Goal: Transaction & Acquisition: Purchase product/service

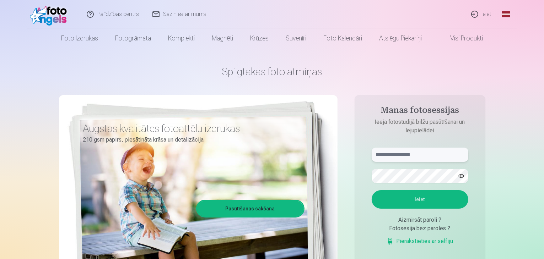
click at [398, 157] on input "text" at bounding box center [420, 155] width 97 height 14
type input "**********"
click at [372, 190] on button "Ieiet" at bounding box center [420, 199] width 97 height 18
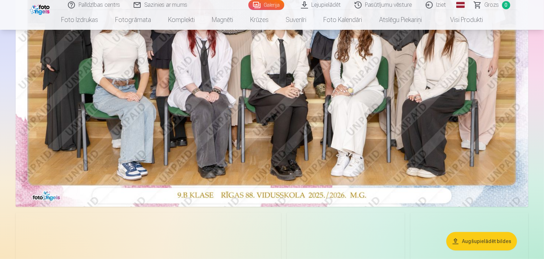
scroll to position [249, 0]
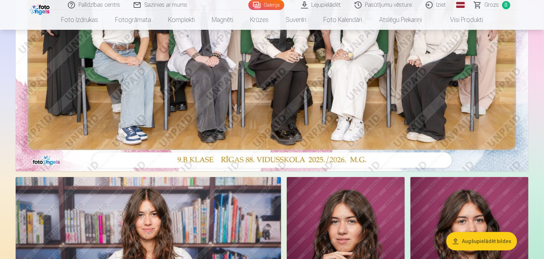
click at [309, 114] on img at bounding box center [272, 0] width 513 height 342
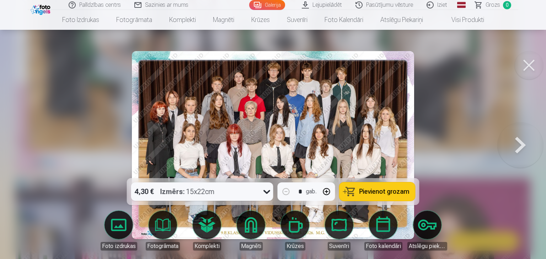
click at [393, 196] on button "Pievienot grozam" at bounding box center [377, 192] width 76 height 18
click at [518, 138] on button at bounding box center [519, 145] width 45 height 52
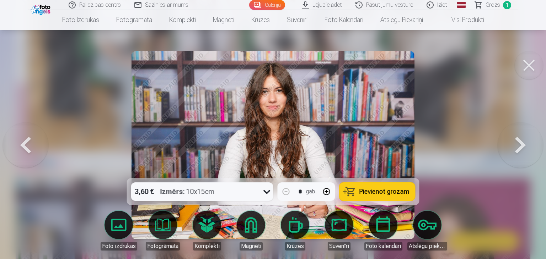
click at [516, 138] on button at bounding box center [519, 145] width 45 height 52
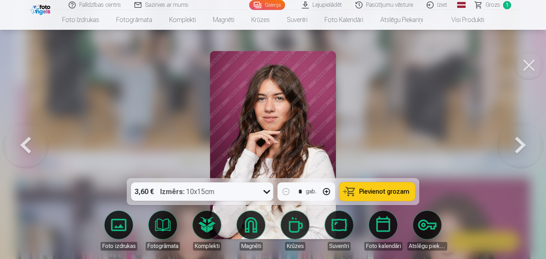
click at [515, 137] on button at bounding box center [519, 145] width 45 height 52
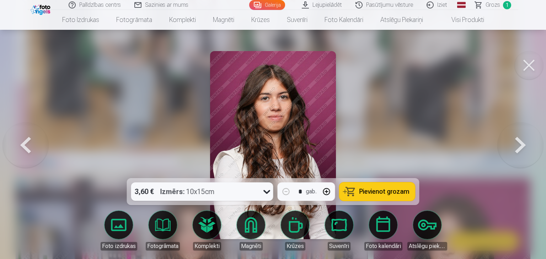
click at [515, 137] on button at bounding box center [519, 145] width 45 height 52
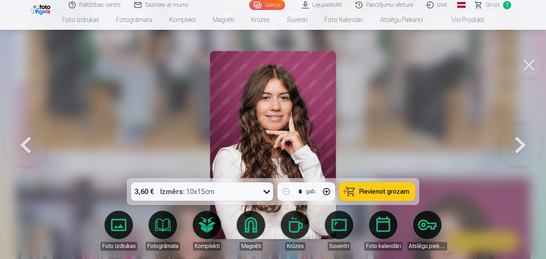
click at [515, 137] on button at bounding box center [519, 145] width 45 height 52
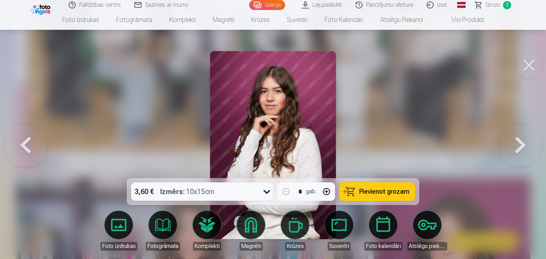
click at [514, 137] on button at bounding box center [519, 145] width 45 height 52
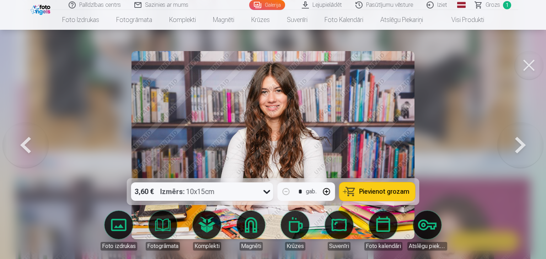
click at [351, 190] on button "Pievienot grozam" at bounding box center [377, 192] width 76 height 18
click at [523, 150] on button at bounding box center [519, 145] width 45 height 52
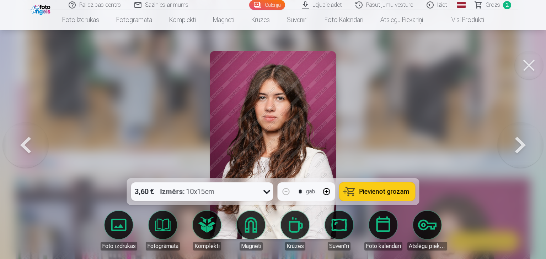
click at [523, 150] on button at bounding box center [519, 145] width 45 height 52
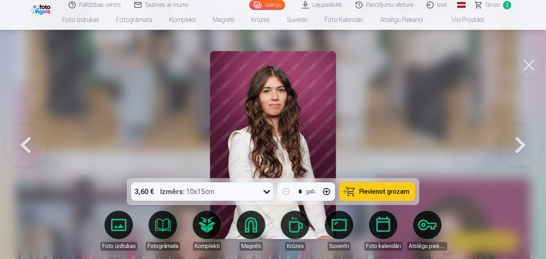
click at [523, 150] on button at bounding box center [519, 145] width 45 height 52
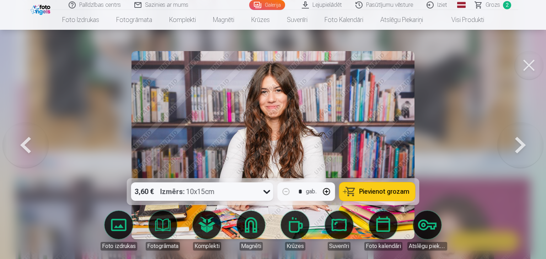
click at [523, 150] on button at bounding box center [519, 145] width 45 height 52
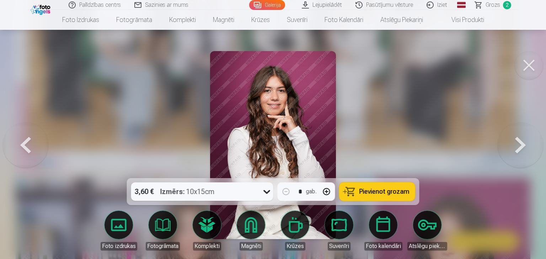
click at [523, 150] on button at bounding box center [519, 145] width 45 height 52
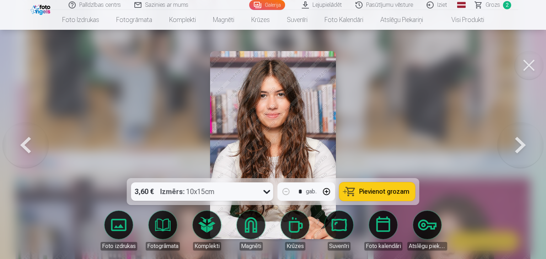
click at [361, 189] on span "Pievienot grozam" at bounding box center [384, 192] width 50 height 6
click at [516, 147] on button at bounding box center [519, 145] width 45 height 52
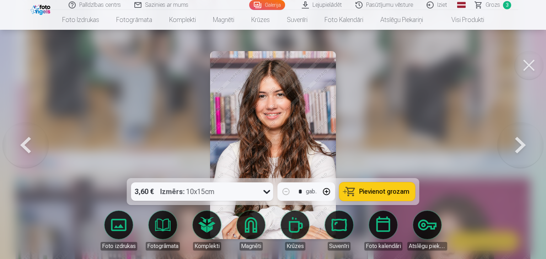
click at [378, 194] on span "Pievienot grozam" at bounding box center [384, 192] width 50 height 6
click at [524, 145] on button at bounding box center [519, 145] width 45 height 52
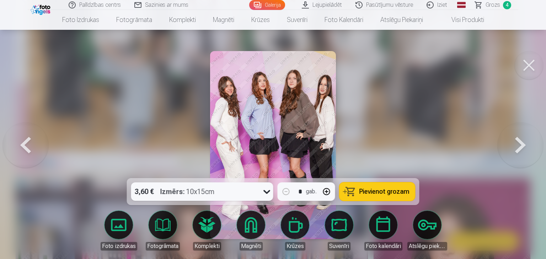
click at [523, 145] on button at bounding box center [519, 145] width 45 height 52
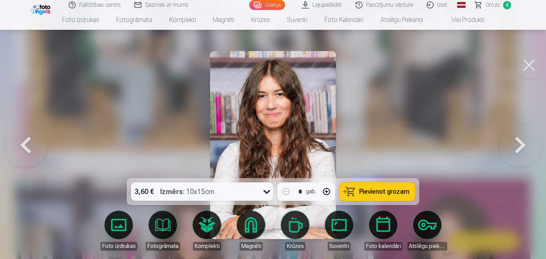
click at [520, 144] on button at bounding box center [519, 145] width 45 height 52
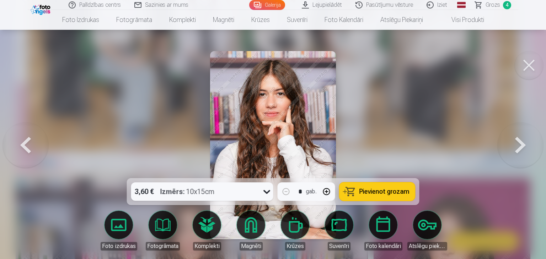
click at [520, 144] on button at bounding box center [519, 145] width 45 height 52
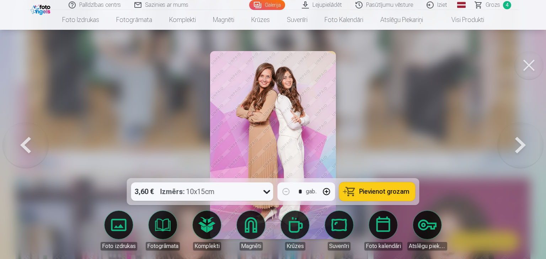
click at [375, 189] on span "Pievienot grozam" at bounding box center [384, 192] width 50 height 6
click at [30, 145] on button at bounding box center [25, 145] width 45 height 52
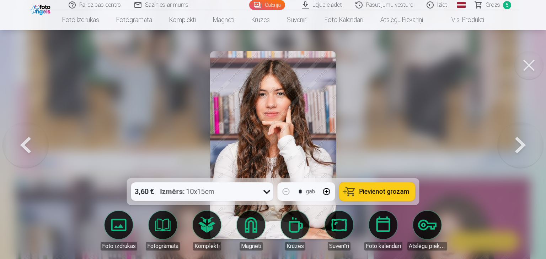
click at [34, 145] on button at bounding box center [25, 145] width 45 height 52
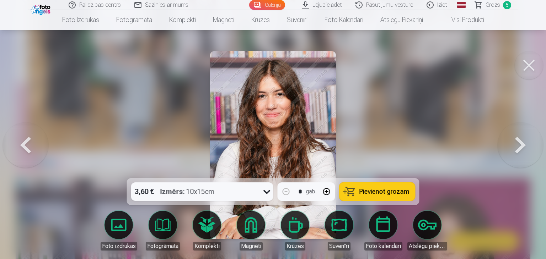
click at [521, 141] on button at bounding box center [519, 145] width 45 height 52
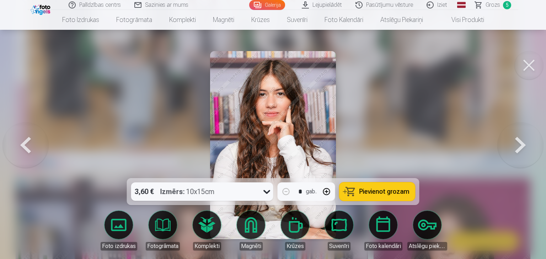
click at [521, 141] on button at bounding box center [519, 145] width 45 height 52
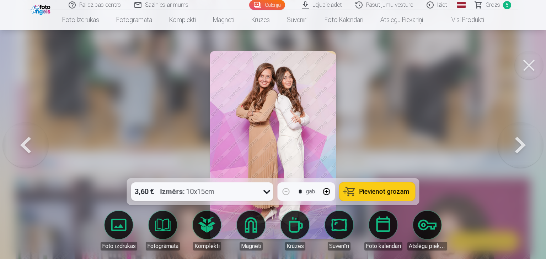
click at [521, 141] on button at bounding box center [519, 145] width 45 height 52
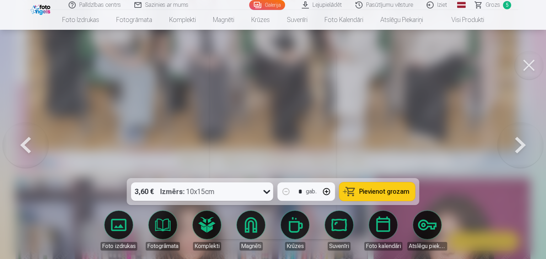
click at [521, 141] on button at bounding box center [519, 145] width 45 height 52
click at [520, 141] on button at bounding box center [519, 145] width 45 height 52
click at [519, 140] on button at bounding box center [519, 145] width 45 height 52
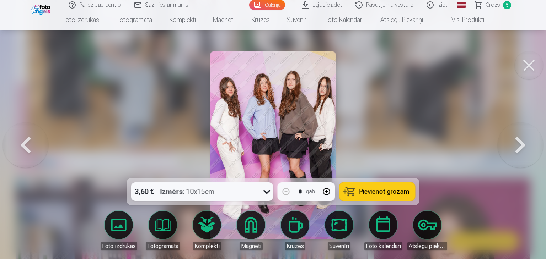
click at [517, 142] on button at bounding box center [519, 145] width 45 height 52
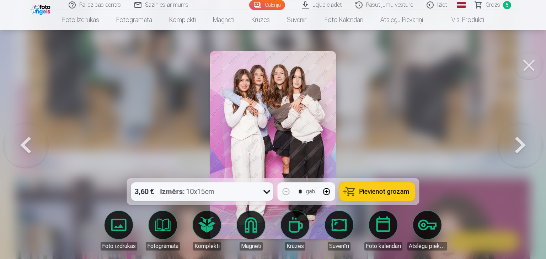
click at [516, 142] on button at bounding box center [519, 145] width 45 height 52
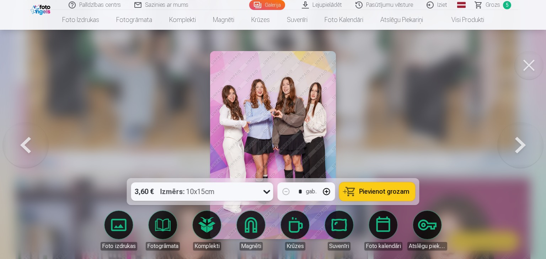
click at [516, 142] on button at bounding box center [519, 145] width 45 height 52
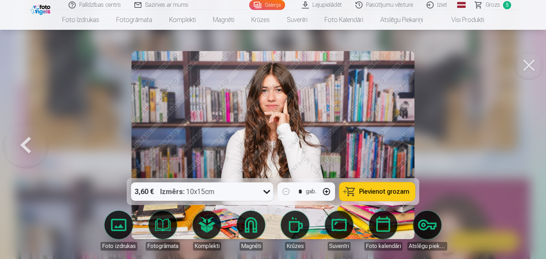
click at [515, 143] on div at bounding box center [273, 129] width 546 height 259
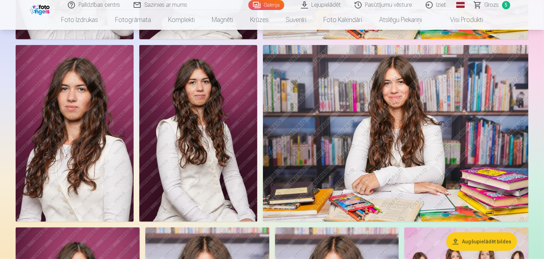
scroll to position [995, 0]
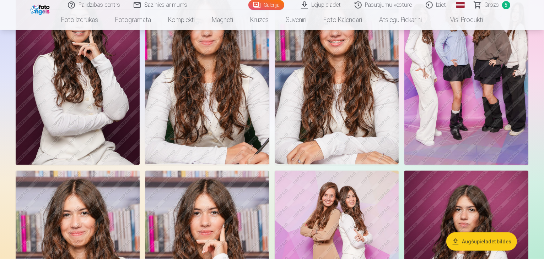
click at [499, 5] on link "Grozs 5" at bounding box center [493, 5] width 50 height 10
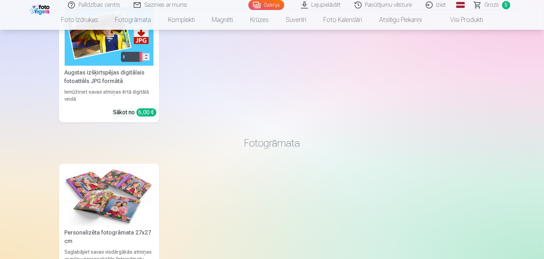
scroll to position [1883, 0]
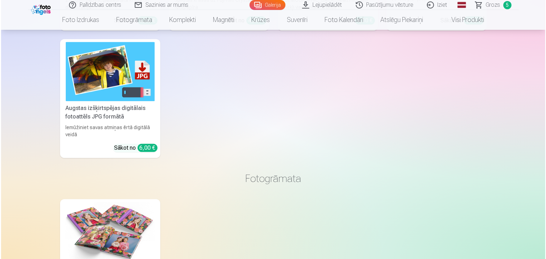
scroll to position [1888, 0]
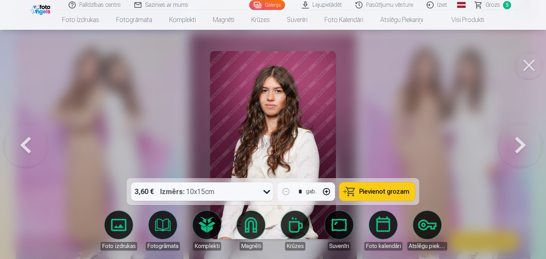
click at [375, 192] on span "Pievienot grozam" at bounding box center [384, 192] width 50 height 6
click at [512, 145] on button at bounding box center [519, 145] width 45 height 52
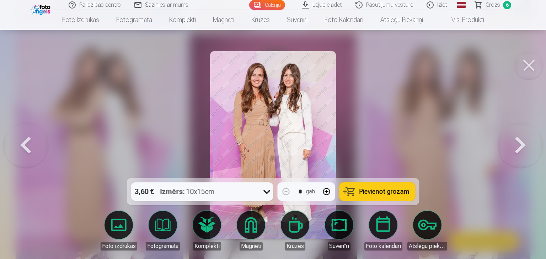
click at [513, 145] on button at bounding box center [519, 145] width 45 height 52
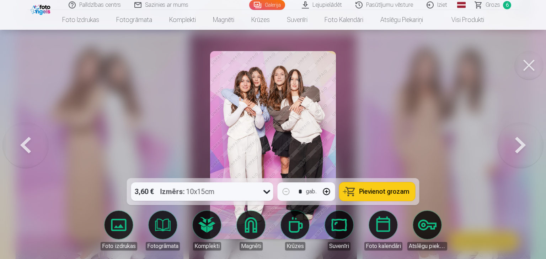
click at [513, 145] on button at bounding box center [519, 145] width 45 height 52
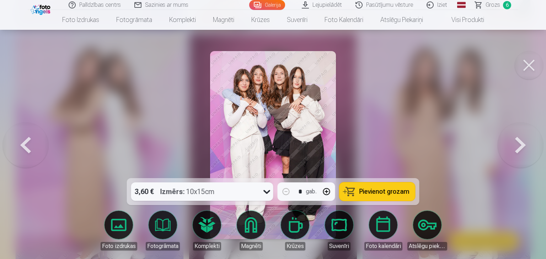
click at [513, 145] on button at bounding box center [519, 145] width 45 height 52
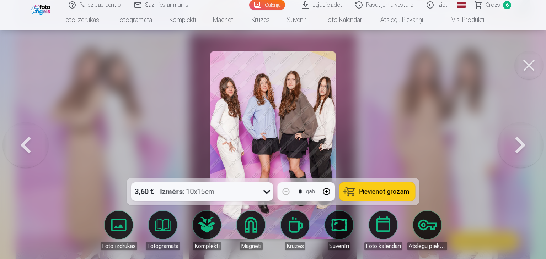
click at [519, 149] on button at bounding box center [519, 145] width 45 height 52
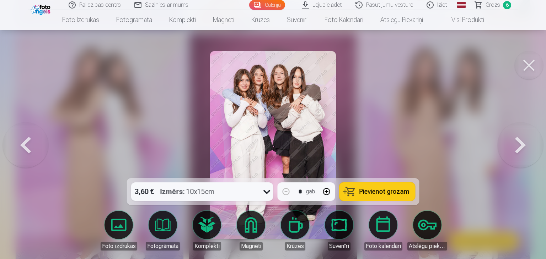
click at [519, 149] on button at bounding box center [519, 145] width 45 height 52
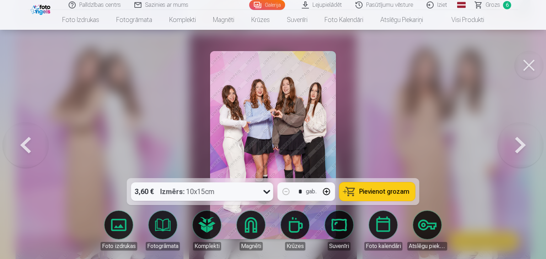
click at [519, 149] on button at bounding box center [519, 145] width 45 height 52
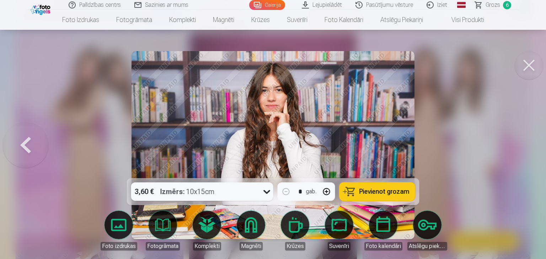
click at [519, 150] on div at bounding box center [273, 129] width 546 height 259
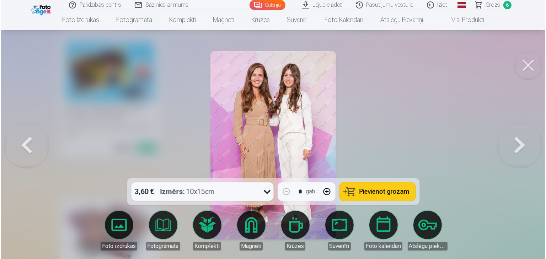
scroll to position [1888, 0]
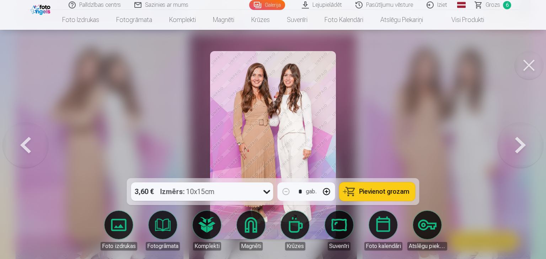
click at [516, 150] on button at bounding box center [519, 145] width 45 height 52
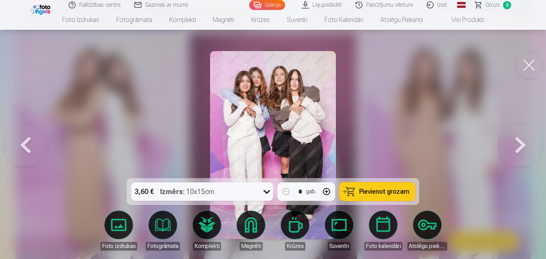
click at [516, 150] on button at bounding box center [519, 145] width 45 height 52
click at [517, 150] on button at bounding box center [519, 145] width 45 height 52
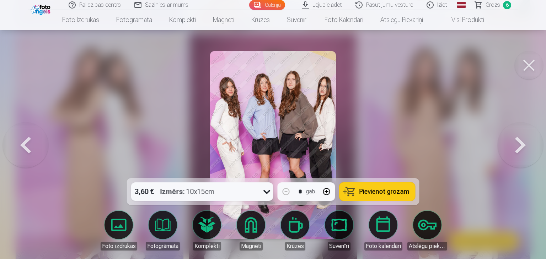
click at [517, 150] on button at bounding box center [519, 145] width 45 height 52
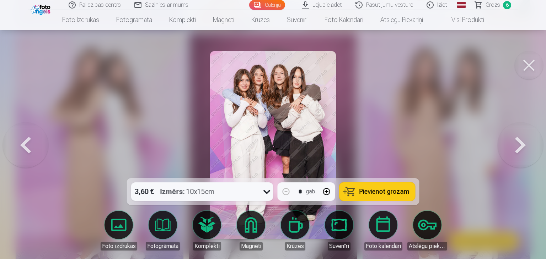
click at [522, 147] on button at bounding box center [519, 145] width 45 height 52
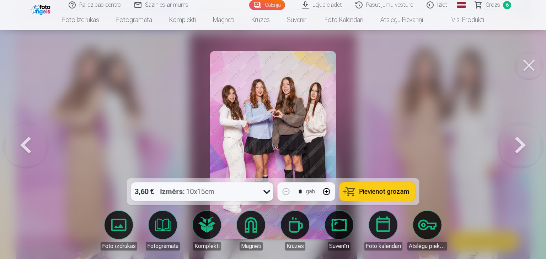
click at [524, 146] on button at bounding box center [519, 145] width 45 height 52
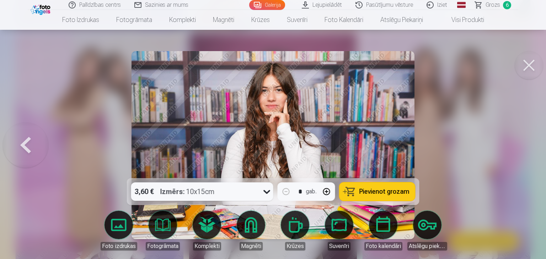
click at [22, 142] on button at bounding box center [25, 145] width 45 height 52
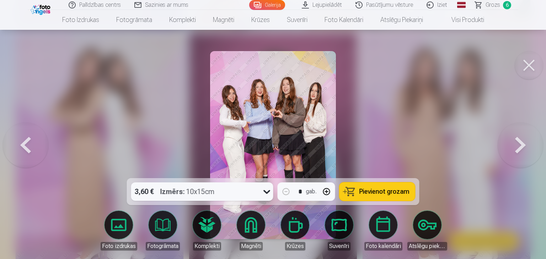
click at [23, 142] on button at bounding box center [25, 145] width 45 height 52
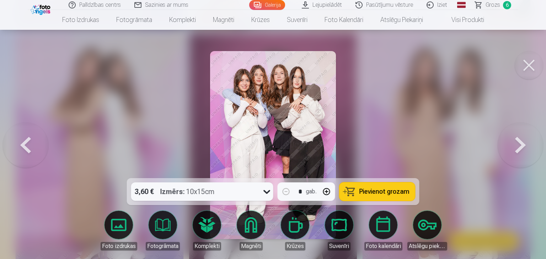
click at [23, 142] on button at bounding box center [25, 145] width 45 height 52
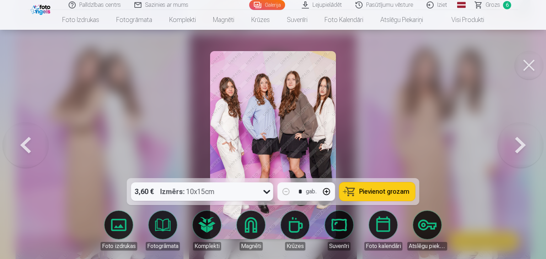
click at [27, 141] on button at bounding box center [25, 145] width 45 height 52
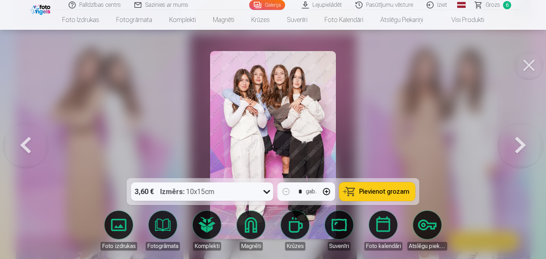
click at [27, 141] on button at bounding box center [25, 145] width 45 height 52
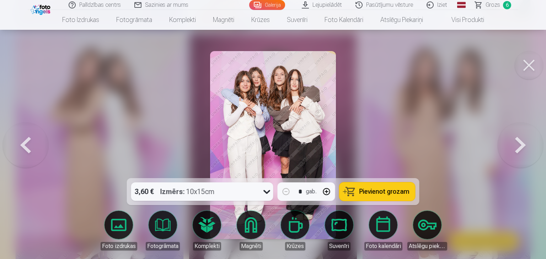
click at [27, 141] on button at bounding box center [25, 145] width 45 height 52
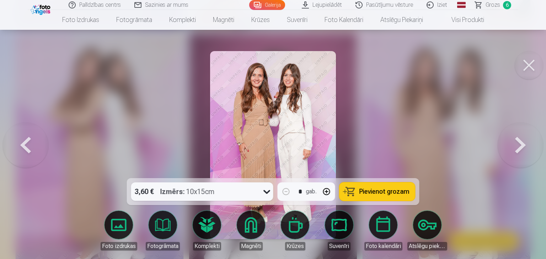
click at [27, 141] on button at bounding box center [25, 145] width 45 height 52
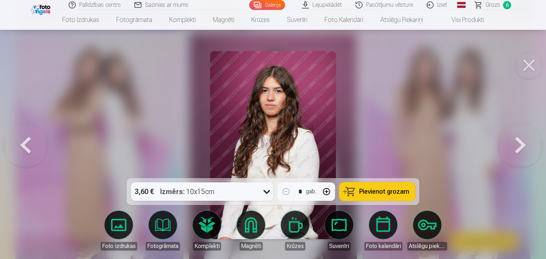
click at [27, 140] on button at bounding box center [25, 145] width 45 height 52
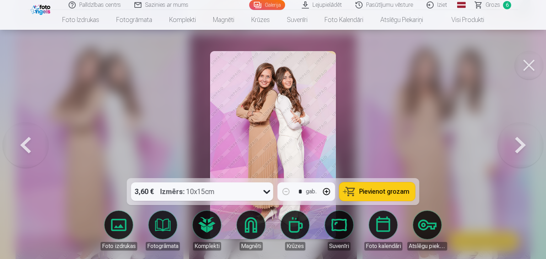
click at [27, 140] on button at bounding box center [25, 145] width 45 height 52
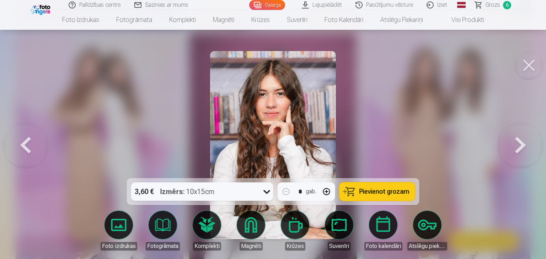
click at [27, 140] on button at bounding box center [25, 145] width 45 height 52
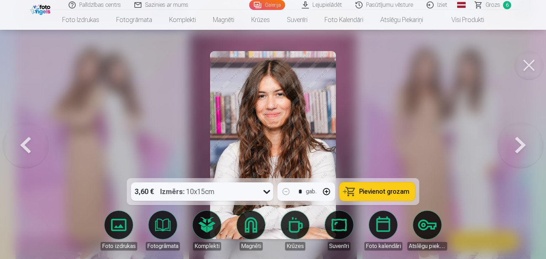
click at [27, 140] on button at bounding box center [25, 145] width 45 height 52
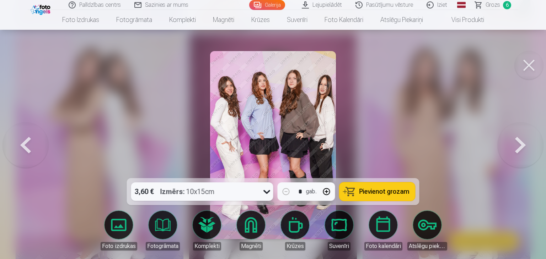
click at [27, 140] on button at bounding box center [25, 145] width 45 height 52
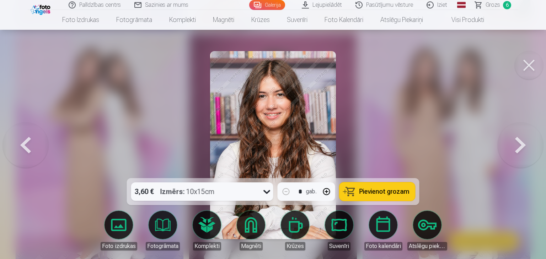
click at [28, 140] on button at bounding box center [25, 145] width 45 height 52
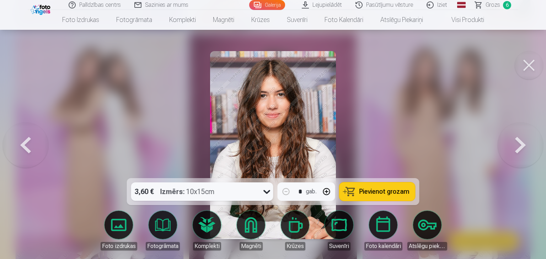
click at [28, 140] on button at bounding box center [25, 145] width 45 height 52
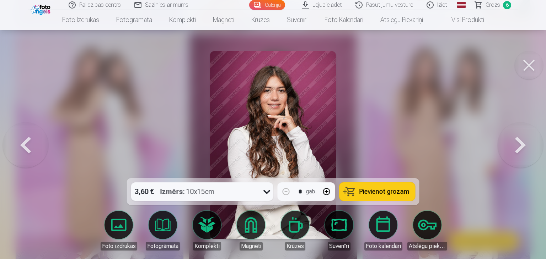
click at [28, 140] on button at bounding box center [25, 145] width 45 height 52
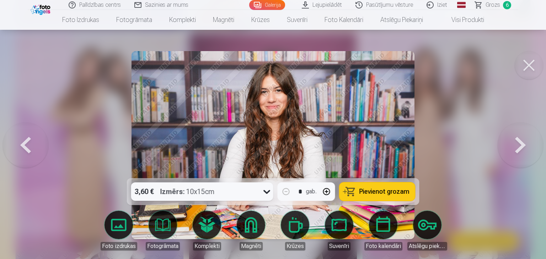
click at [28, 140] on button at bounding box center [25, 145] width 45 height 52
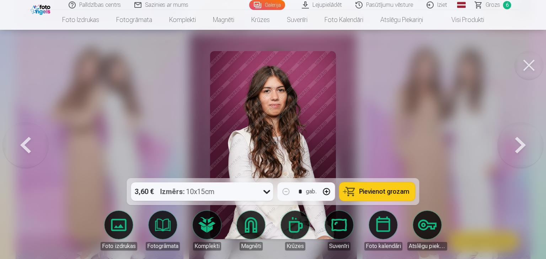
click at [28, 140] on button at bounding box center [25, 145] width 45 height 52
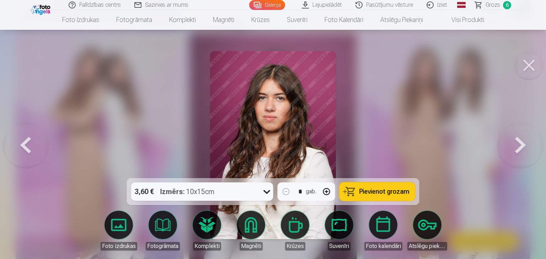
click at [28, 140] on button at bounding box center [25, 145] width 45 height 52
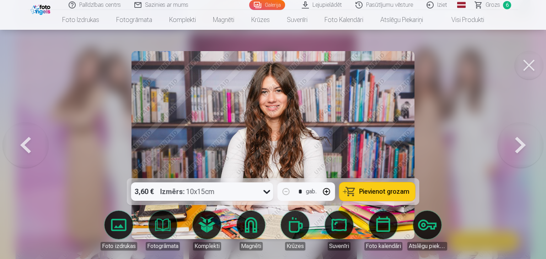
click at [28, 140] on button at bounding box center [25, 145] width 45 height 52
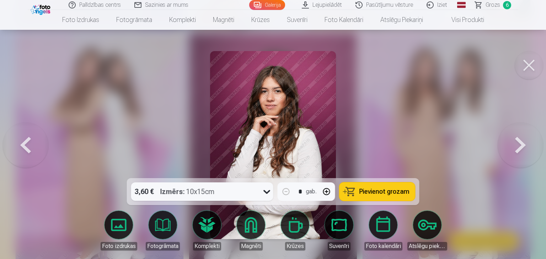
click at [28, 140] on button at bounding box center [25, 145] width 45 height 52
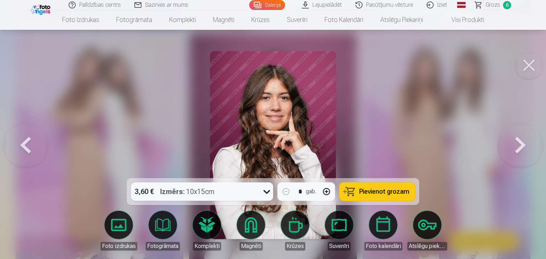
click at [28, 140] on button at bounding box center [25, 145] width 45 height 52
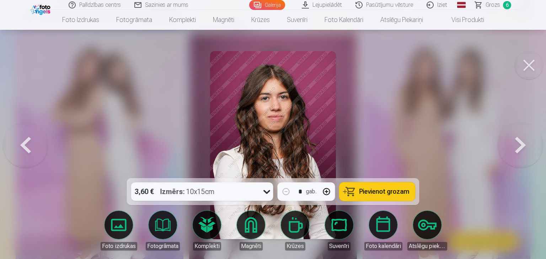
click at [28, 141] on button at bounding box center [25, 145] width 45 height 52
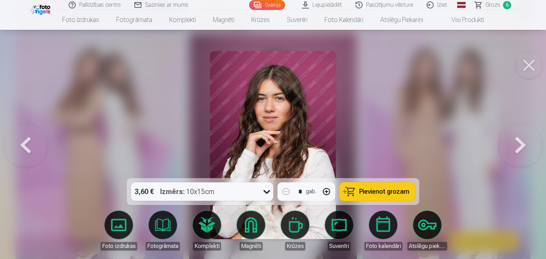
click at [28, 141] on button at bounding box center [25, 145] width 45 height 52
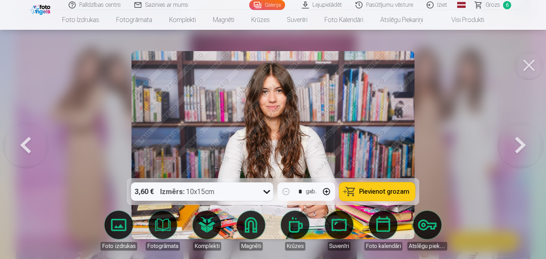
click at [28, 141] on button at bounding box center [25, 145] width 45 height 52
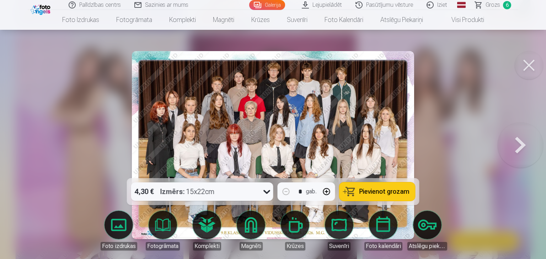
click at [28, 141] on div at bounding box center [273, 129] width 546 height 259
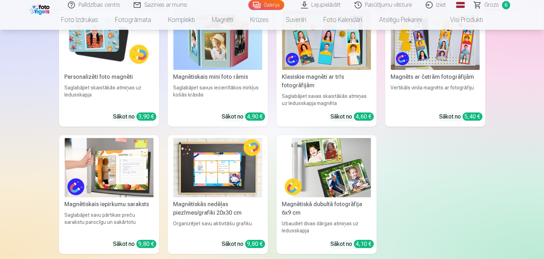
scroll to position [2380, 0]
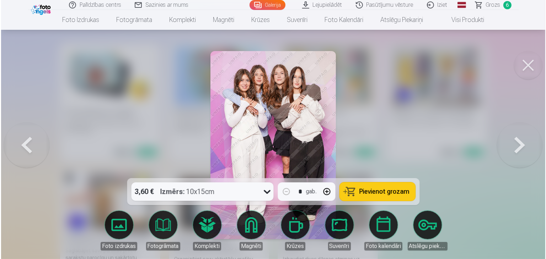
scroll to position [2387, 0]
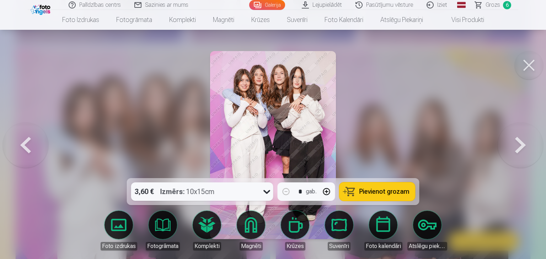
click at [362, 193] on span "Pievienot grozam" at bounding box center [384, 192] width 50 height 6
click at [487, 7] on span "Grozs" at bounding box center [492, 5] width 15 height 9
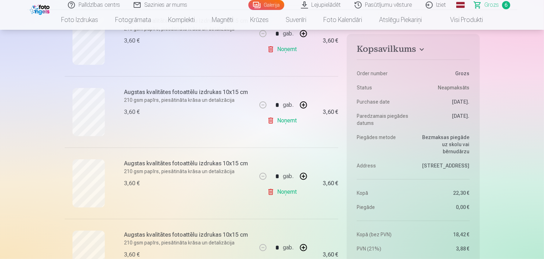
scroll to position [284, 0]
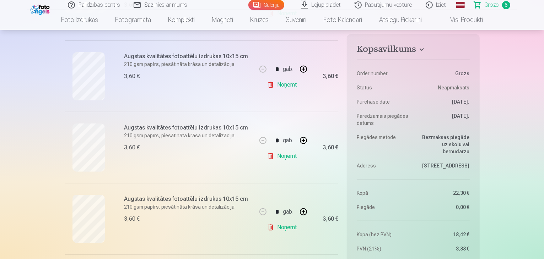
click at [288, 84] on link "Noņemt" at bounding box center [283, 85] width 32 height 14
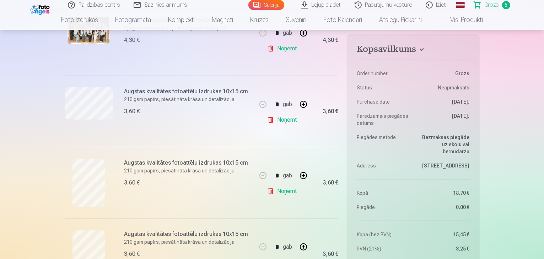
scroll to position [142, 0]
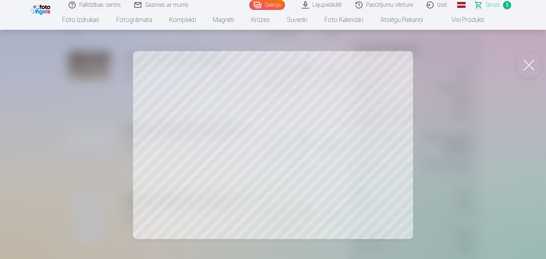
click at [381, 138] on div at bounding box center [273, 129] width 546 height 259
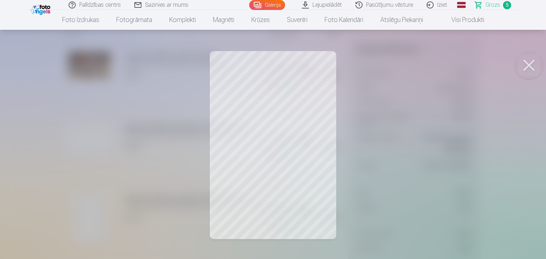
click at [532, 60] on button at bounding box center [528, 65] width 28 height 28
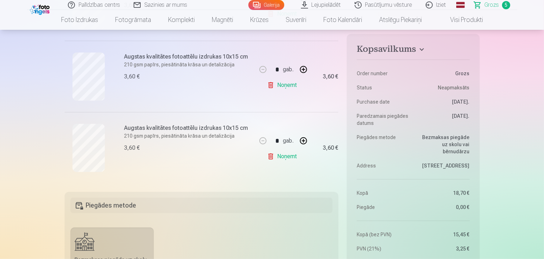
scroll to position [391, 0]
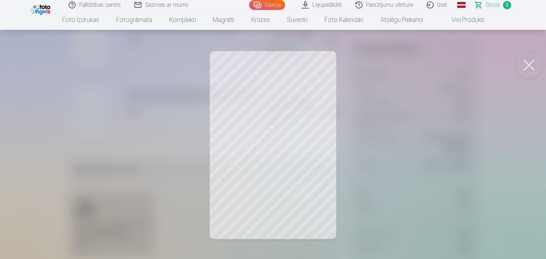
click at [527, 64] on button at bounding box center [528, 65] width 28 height 28
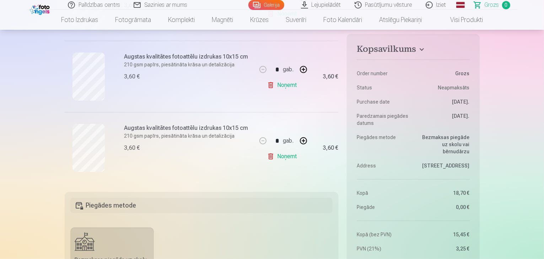
scroll to position [320, 0]
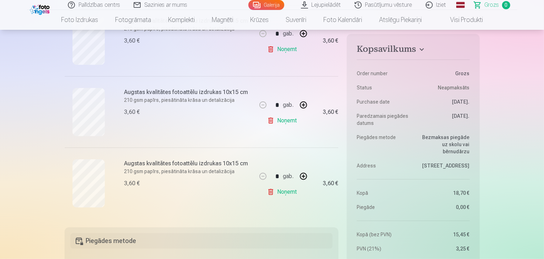
click at [281, 120] on link "Noņemt" at bounding box center [283, 121] width 32 height 14
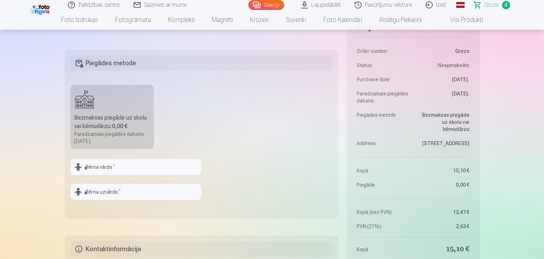
scroll to position [533, 0]
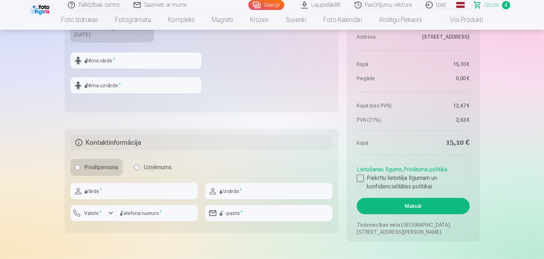
click at [361, 176] on div at bounding box center [360, 178] width 7 height 7
click at [396, 207] on button "Maksāt" at bounding box center [413, 206] width 113 height 16
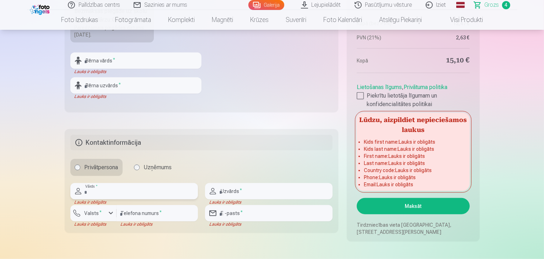
click at [129, 188] on input "text" at bounding box center [134, 191] width 128 height 16
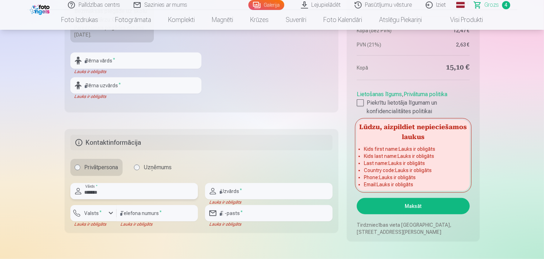
type input "*******"
click at [281, 193] on input "text" at bounding box center [269, 191] width 128 height 16
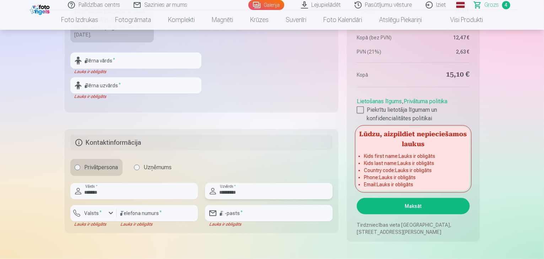
type input "*********"
click at [121, 212] on input "number" at bounding box center [157, 213] width 81 height 16
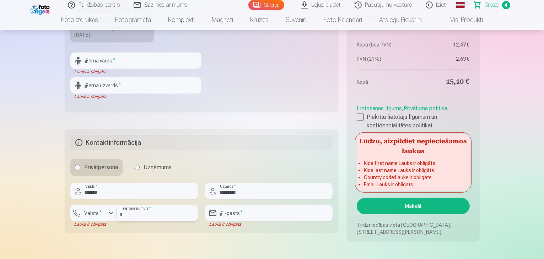
type input "********"
click at [237, 213] on input "email" at bounding box center [269, 213] width 128 height 16
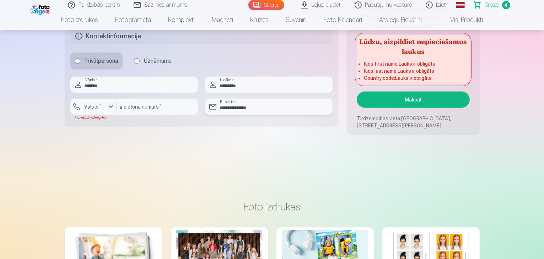
scroll to position [604, 0]
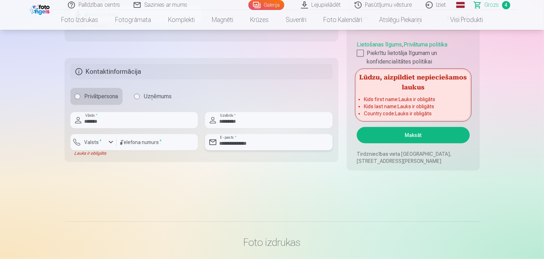
type input "**********"
click at [416, 137] on button "Maksāt" at bounding box center [413, 135] width 113 height 16
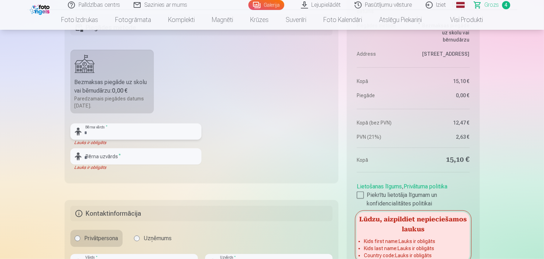
click at [159, 129] on input "text" at bounding box center [135, 132] width 131 height 16
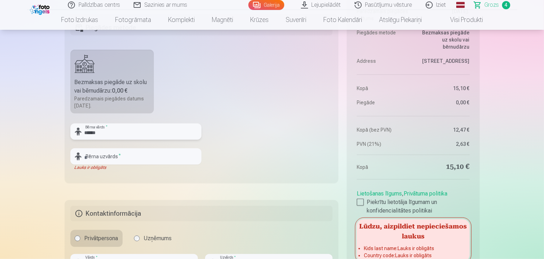
type input "******"
click at [149, 159] on input "text" at bounding box center [135, 157] width 131 height 16
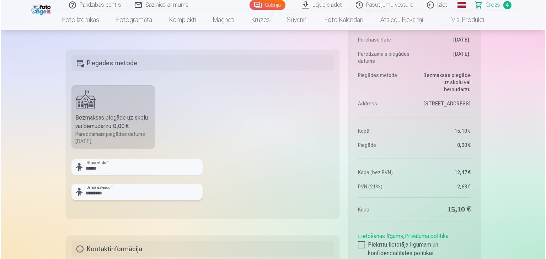
scroll to position [604, 0]
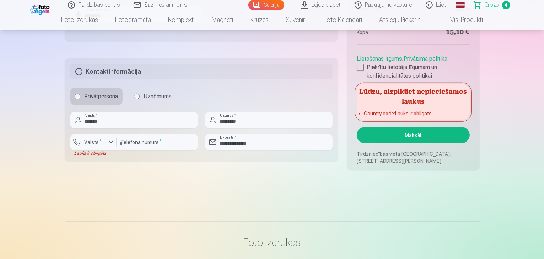
type input "*********"
click at [108, 145] on div "button" at bounding box center [111, 142] width 9 height 9
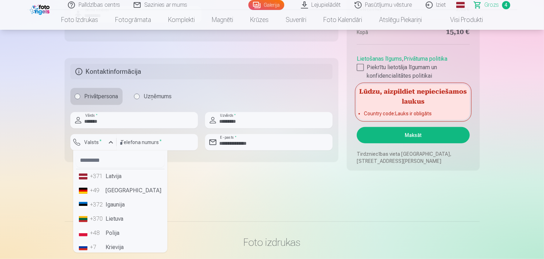
click at [108, 175] on li "+371 Latvija" at bounding box center [120, 176] width 88 height 14
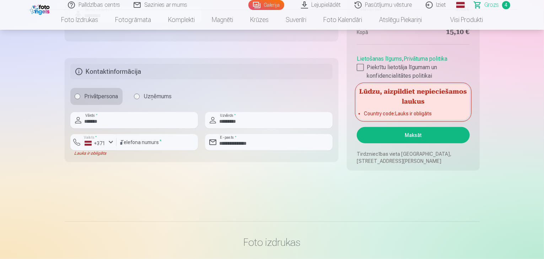
click at [403, 135] on button "Maksāt" at bounding box center [413, 135] width 113 height 16
